Goal: Find specific page/section: Find specific page/section

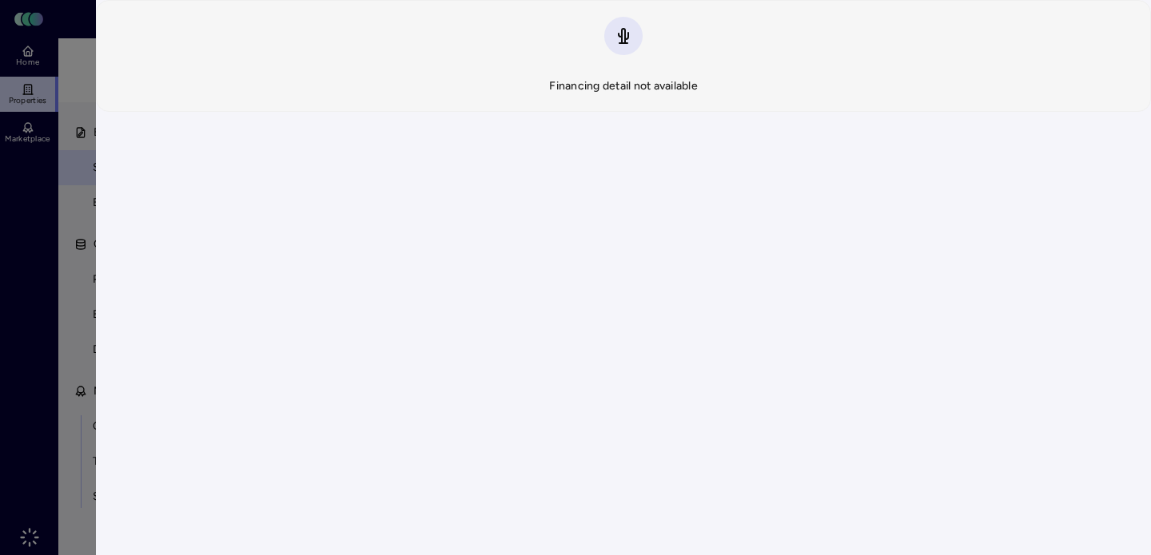
click at [7, 249] on div at bounding box center [575, 277] width 1151 height 555
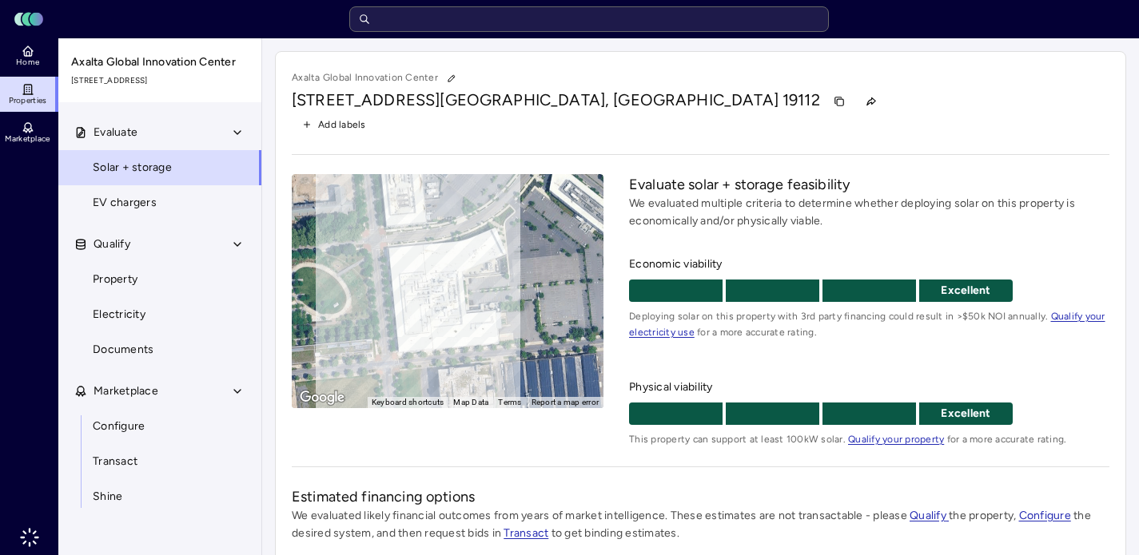
click at [511, 31] on input "text" at bounding box center [588, 19] width 479 height 26
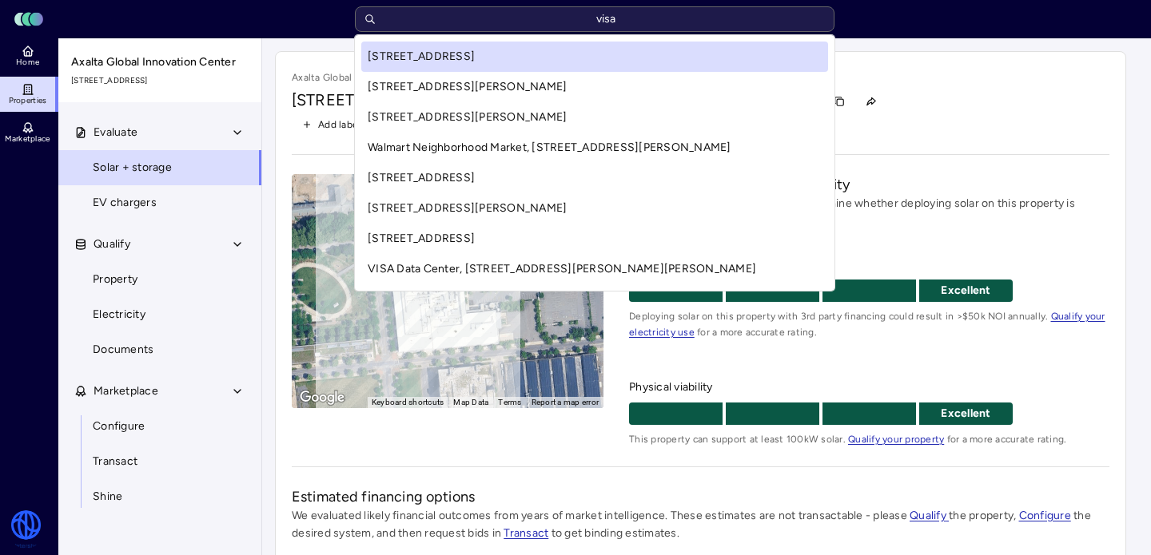
type input "visa"
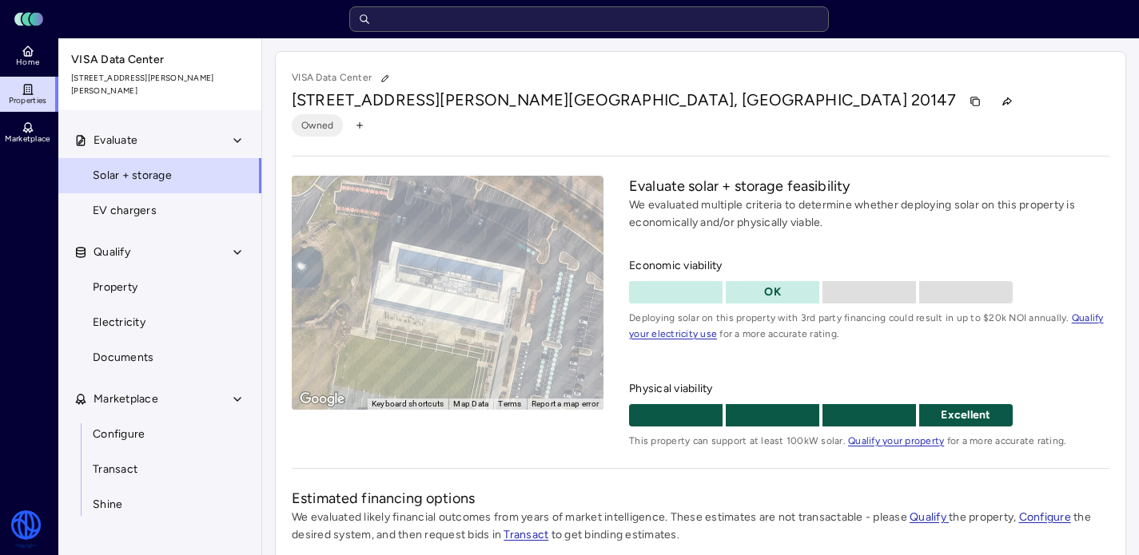
click at [431, 29] on input "text" at bounding box center [588, 19] width 479 height 26
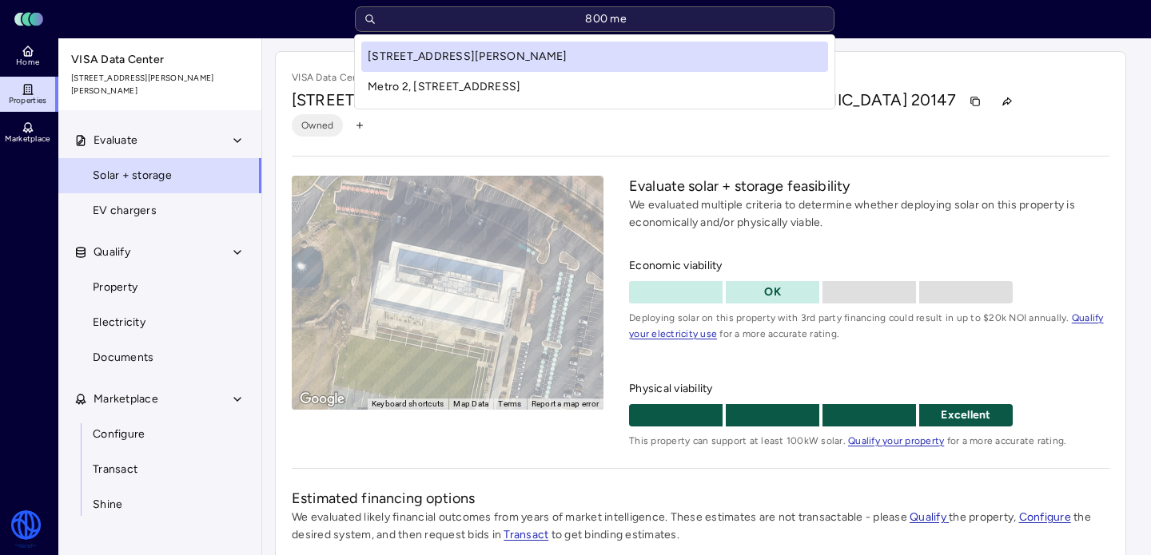
type input "800 met"
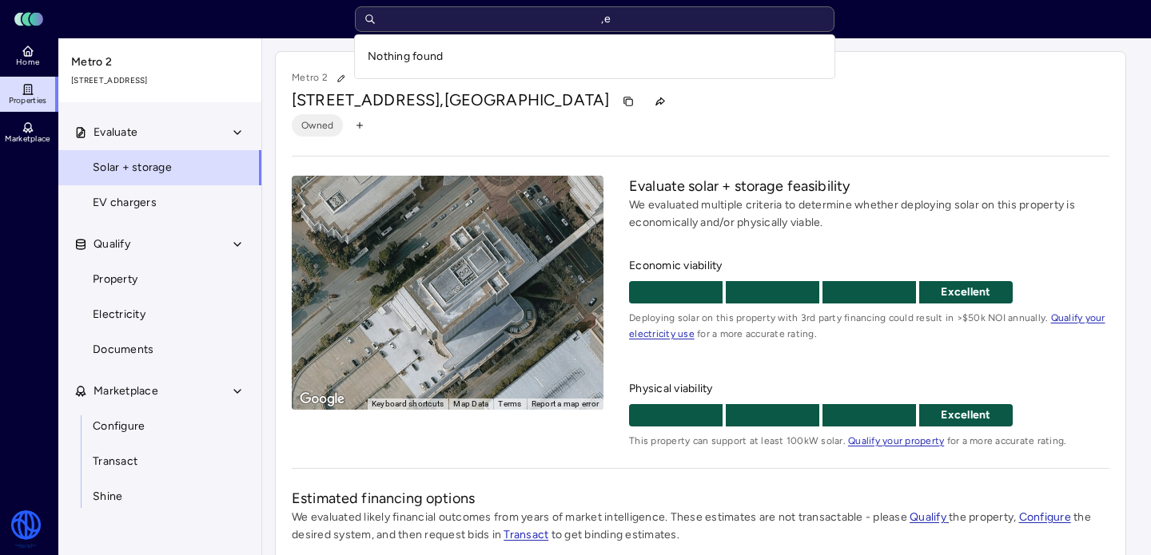
type input ","
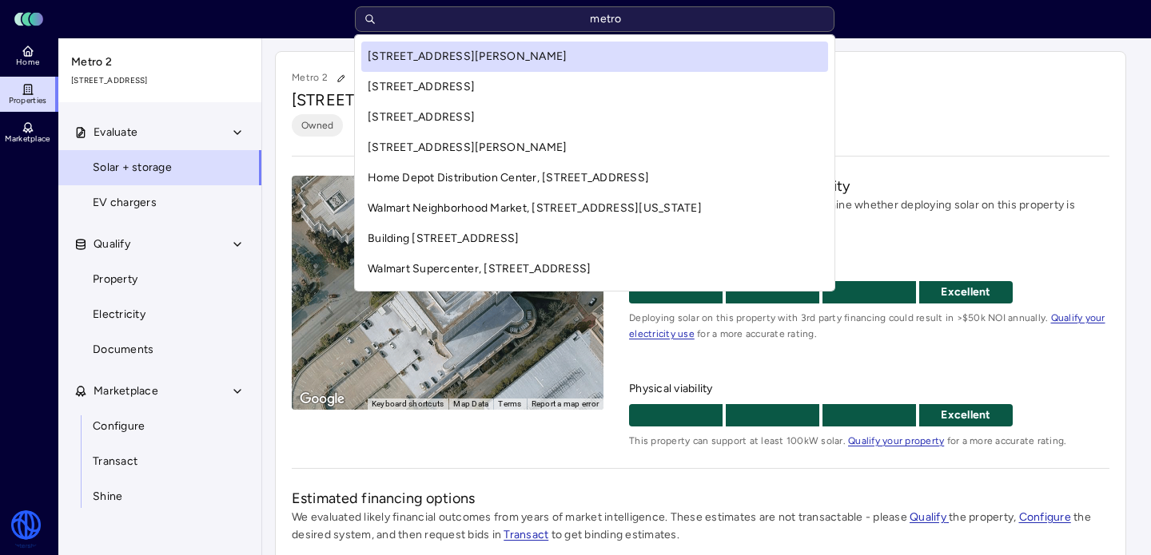
type input "metro 1"
